Goal: Navigation & Orientation: Go to known website

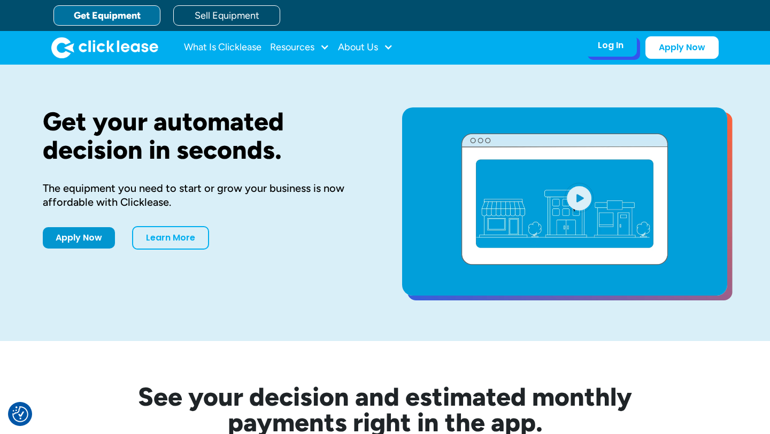
click at [607, 52] on div "Log In Account login I use Clicklease to get my equipment Partner Portal I offe…" at bounding box center [611, 45] width 52 height 22
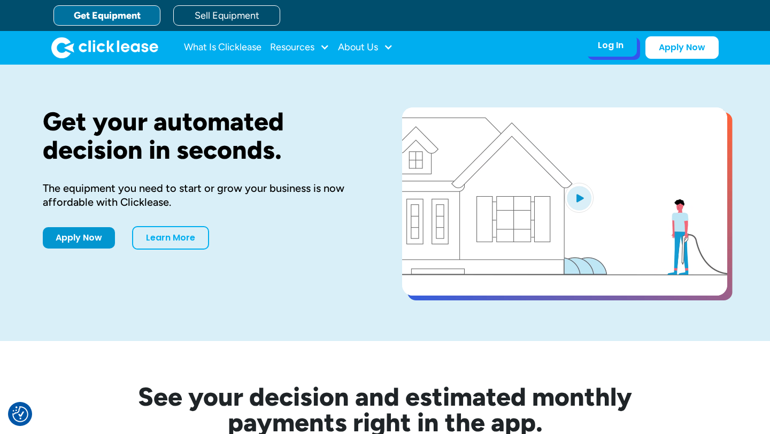
click at [615, 45] on div "Log In" at bounding box center [611, 45] width 26 height 11
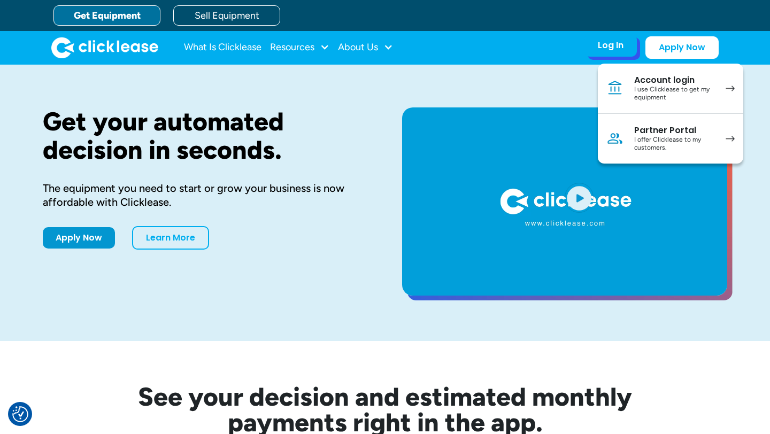
click at [672, 139] on div "I offer Clicklease to my customers." at bounding box center [674, 144] width 81 height 17
